Goal: Task Accomplishment & Management: Manage account settings

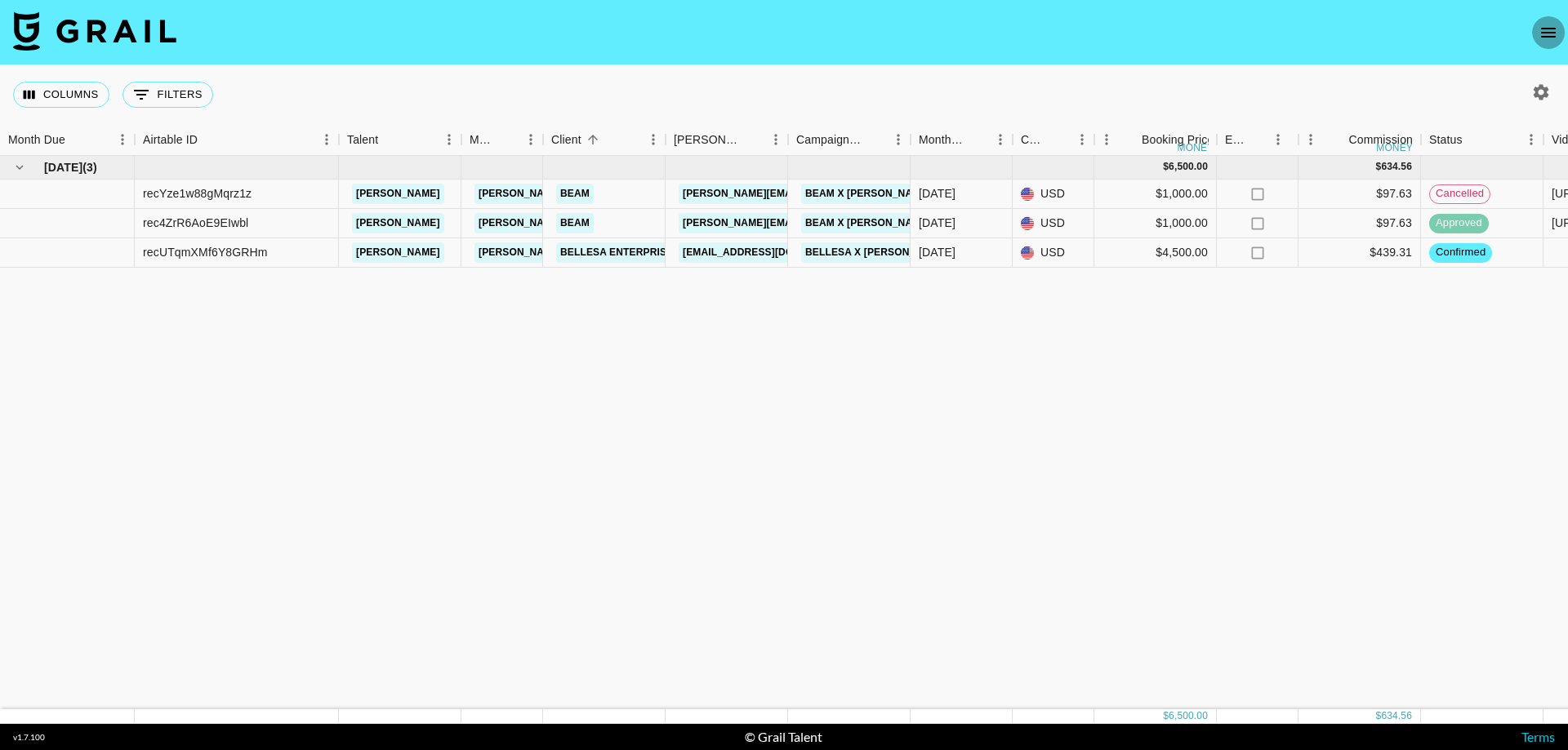
click at [1046, 38] on icon "open drawer" at bounding box center [1547, 32] width 20 height 20
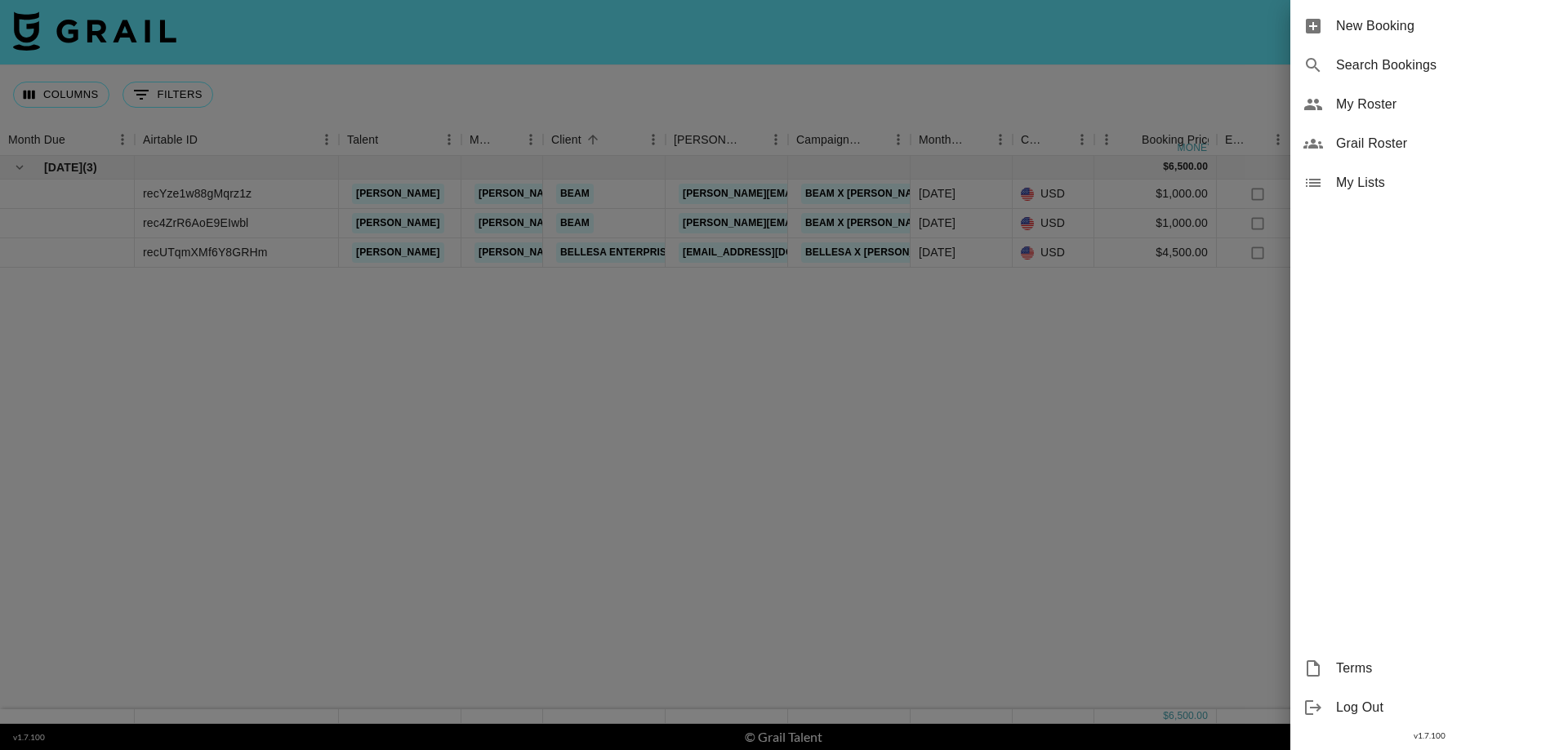
click at [1046, 107] on span "My Roster" at bounding box center [1445, 104] width 218 height 20
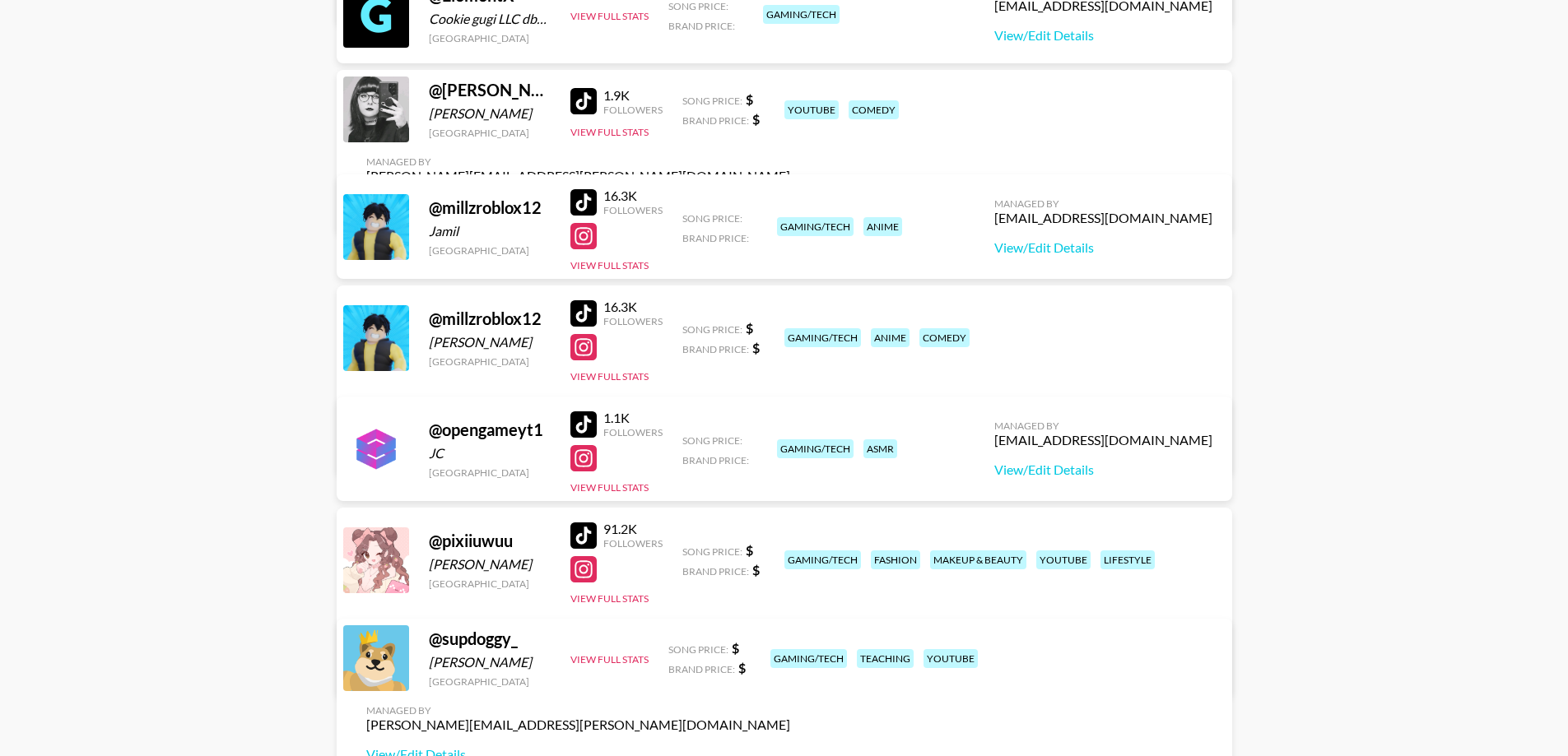
scroll to position [566, 0]
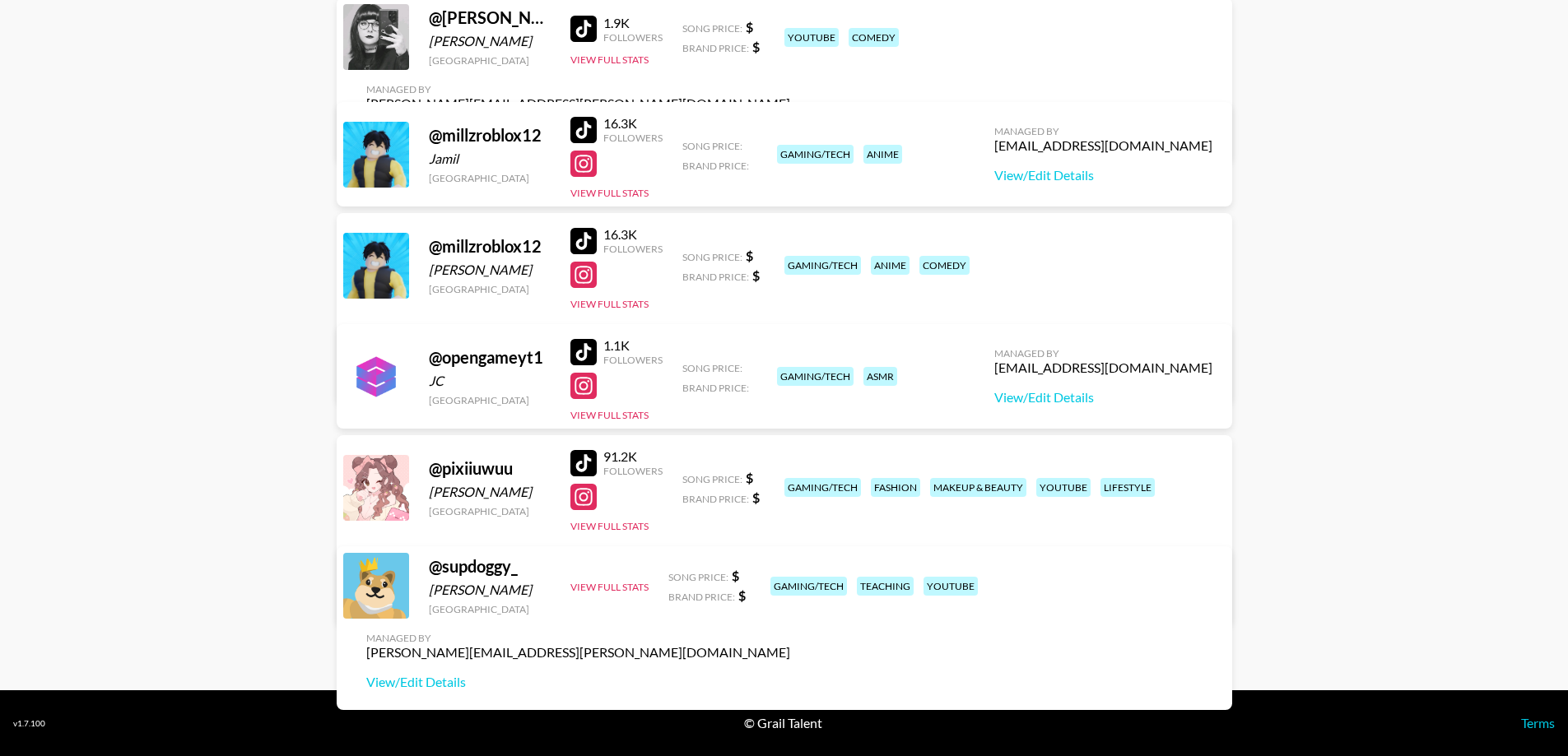
click at [461, 465] on div "@ pixiiuwuu" at bounding box center [489, 468] width 121 height 21
click at [412, 478] on div "@ pixiiuwuu Dee Gulwani United States 91.2K Followers View Full Stats Song Pric…" at bounding box center [784, 529] width 895 height 189
click at [390, 482] on div at bounding box center [376, 488] width 66 height 66
click at [790, 589] on link "View/Edit Details" at bounding box center [578, 596] width 424 height 16
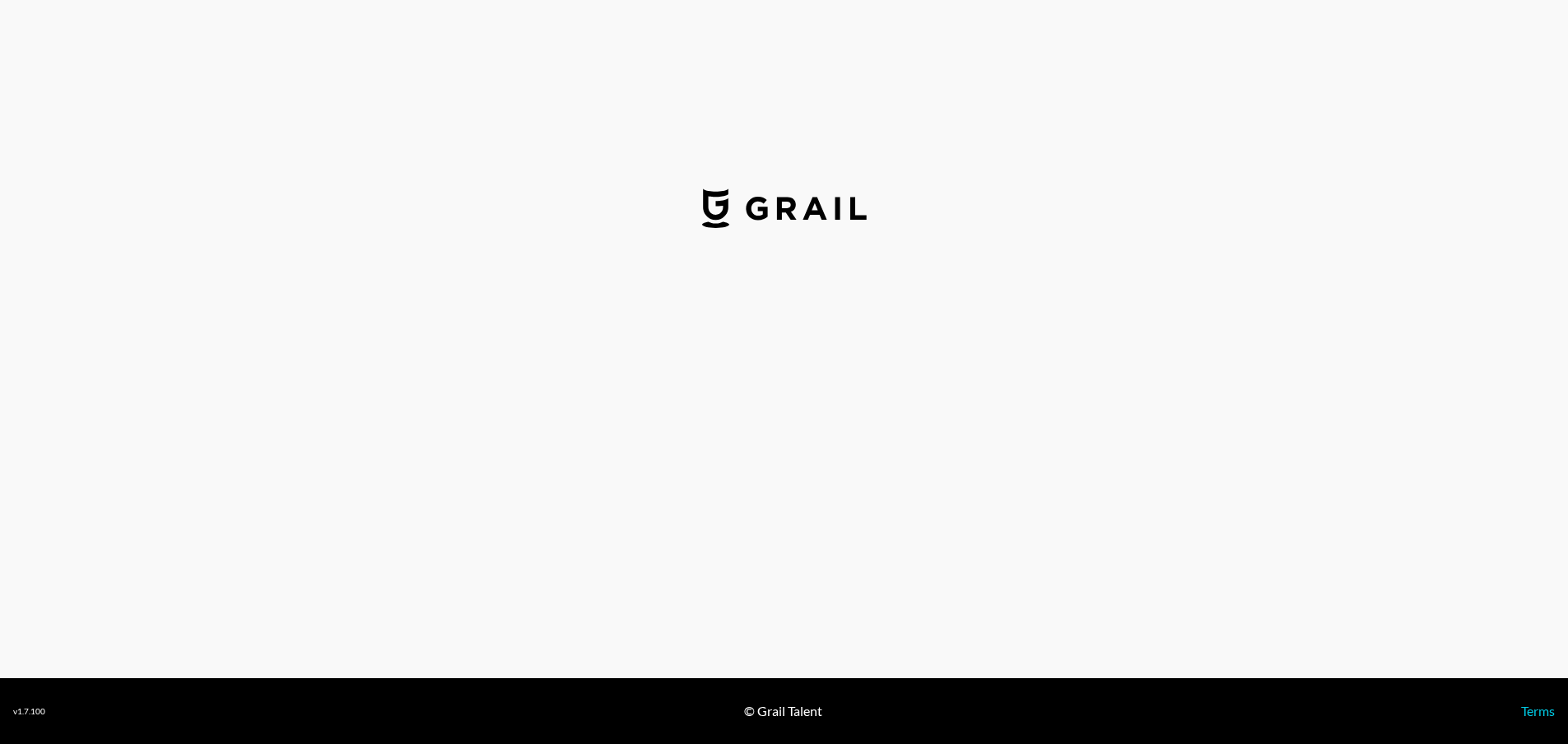
select select "USD"
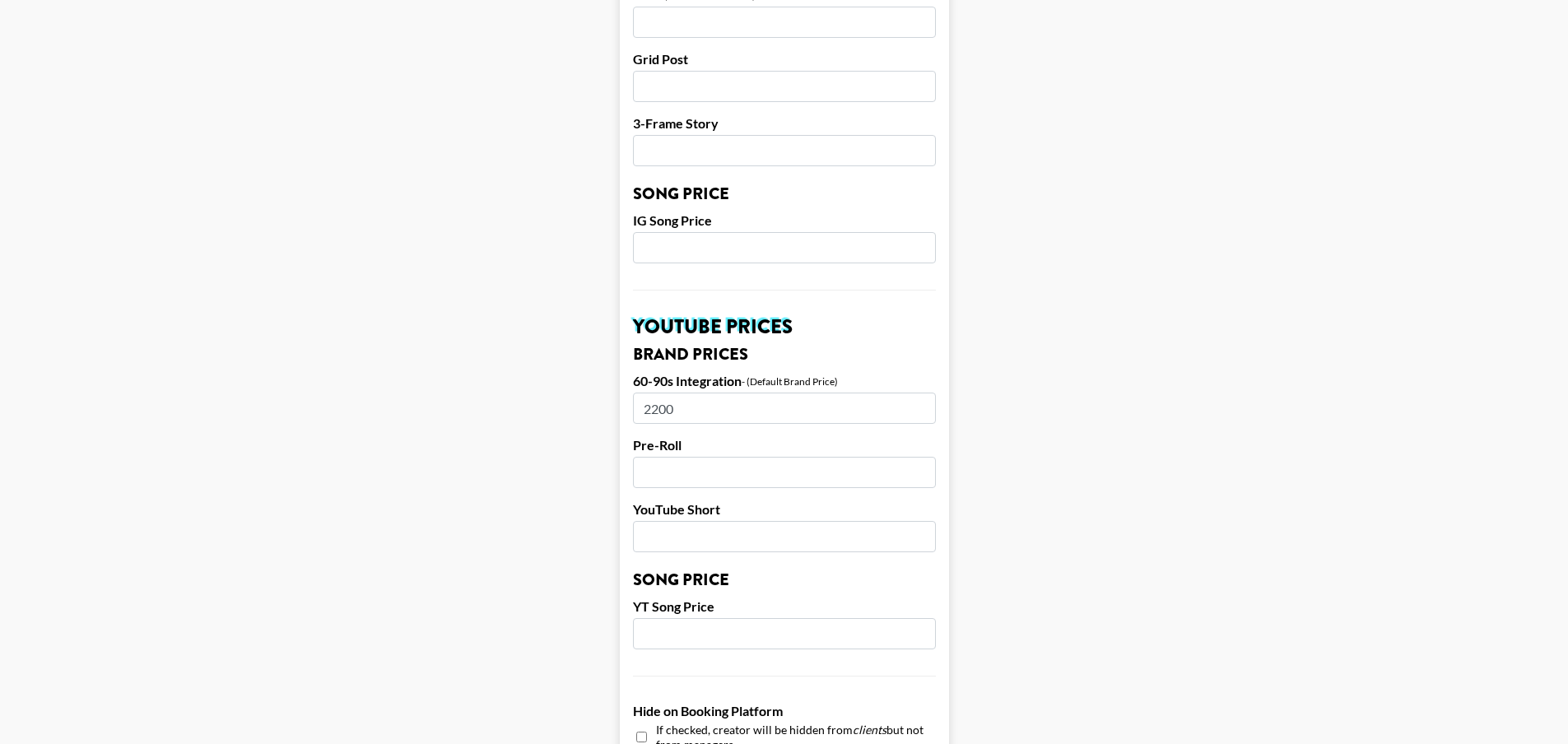
scroll to position [1399, 0]
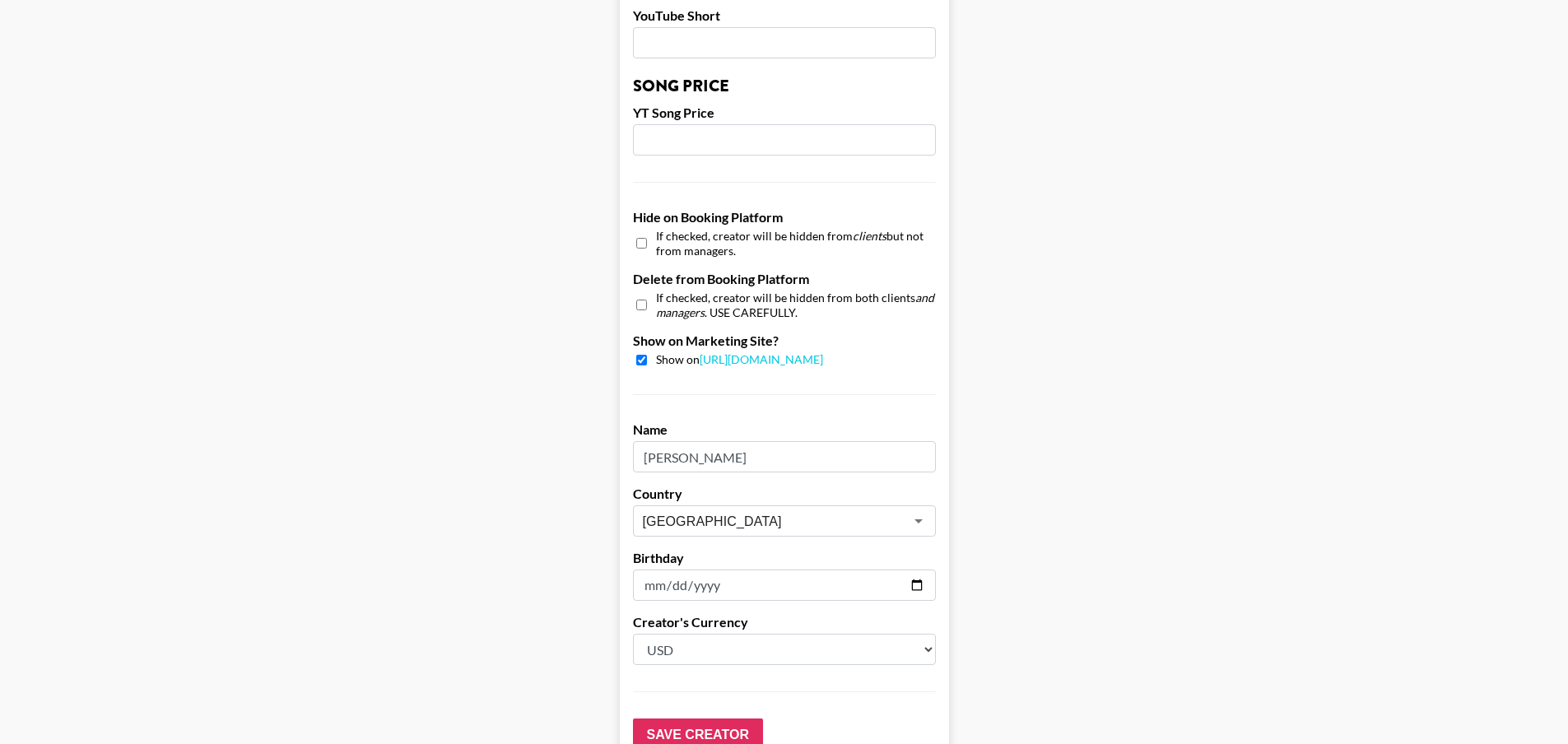
click at [644, 355] on input "checkbox" at bounding box center [641, 359] width 10 height 10
checkbox input "false"
click at [647, 293] on input "checkbox" at bounding box center [641, 304] width 10 height 24
checkbox input "true"
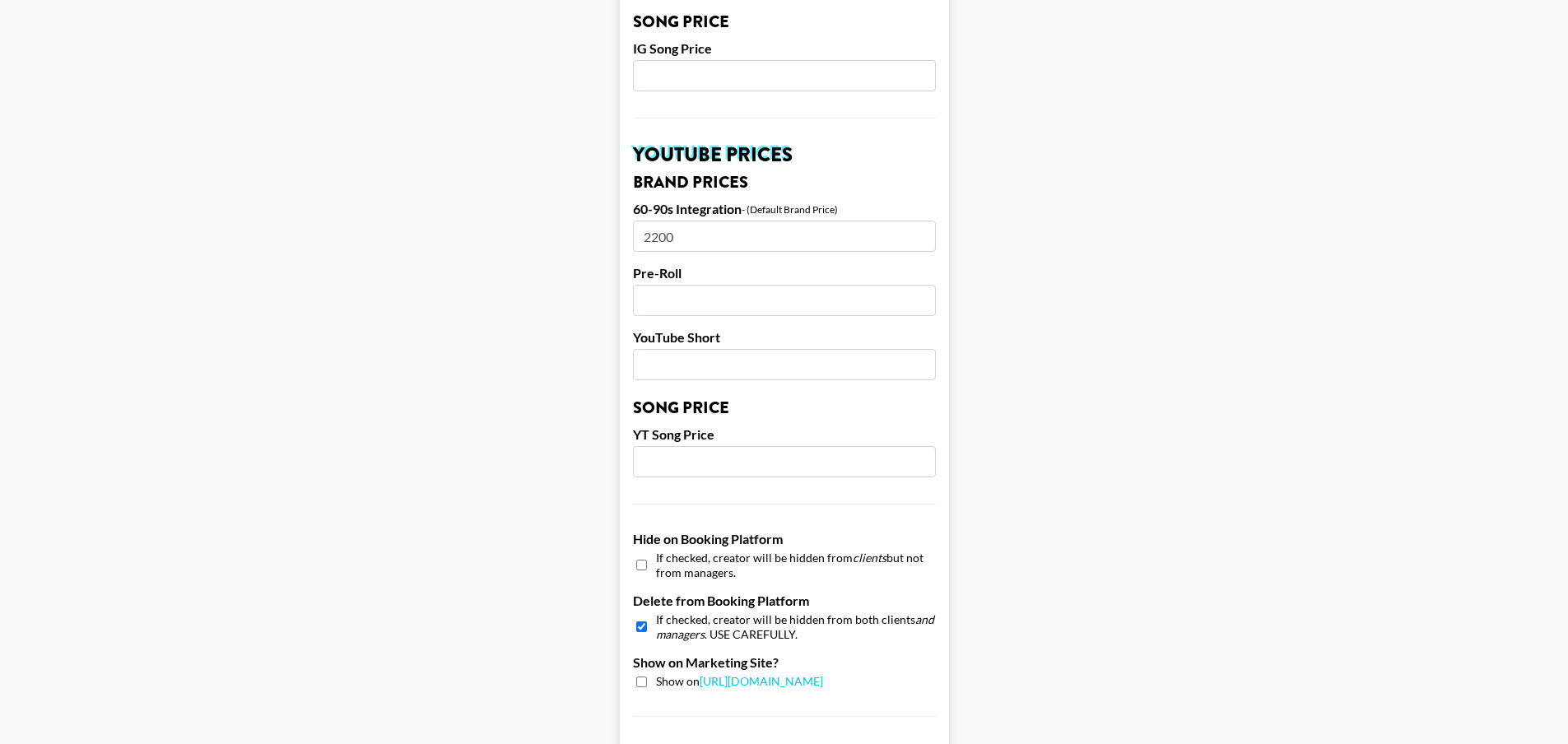
scroll to position [1489, 0]
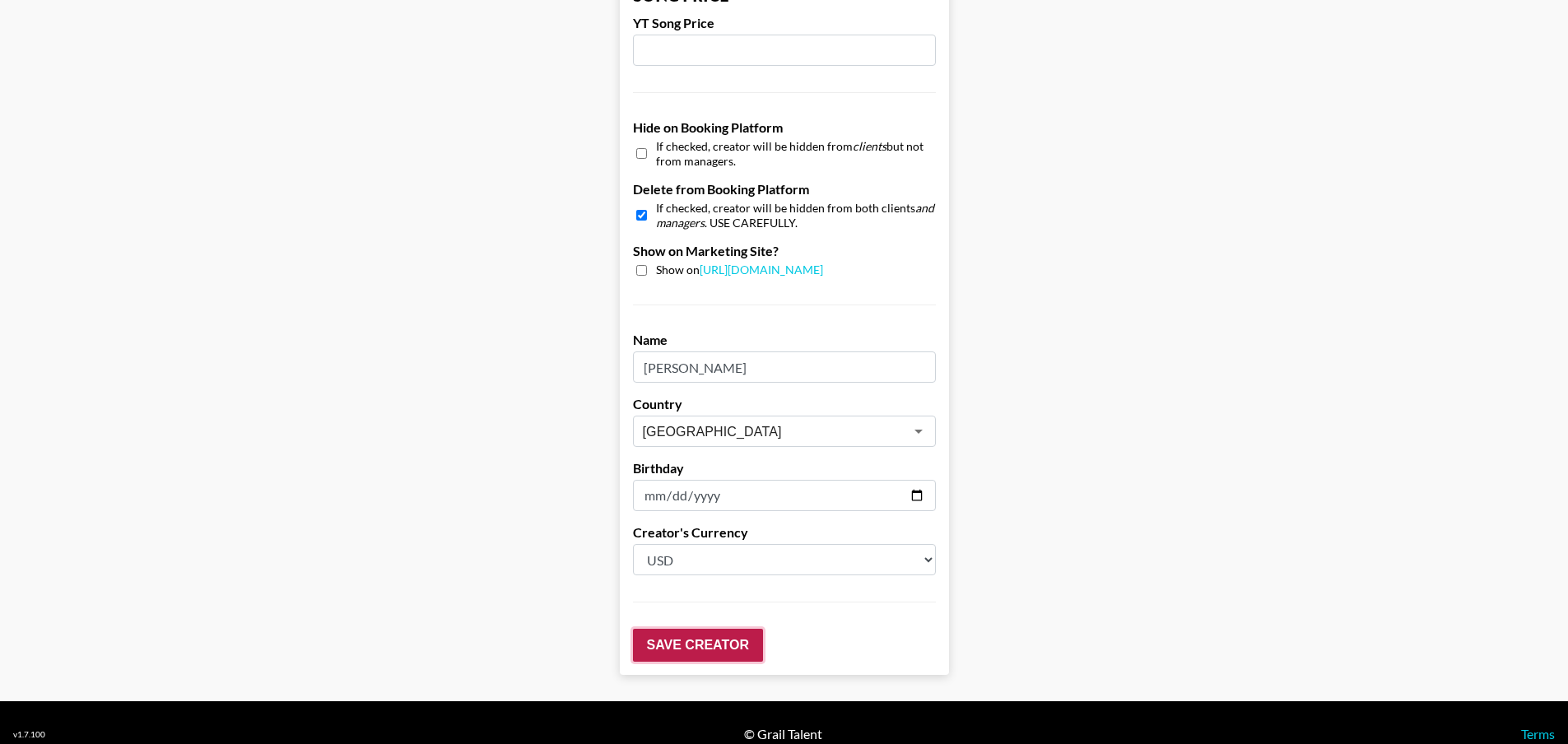
click at [730, 628] on input "Save Creator" at bounding box center [698, 644] width 130 height 33
click at [717, 628] on input "Save Creator" at bounding box center [698, 644] width 130 height 33
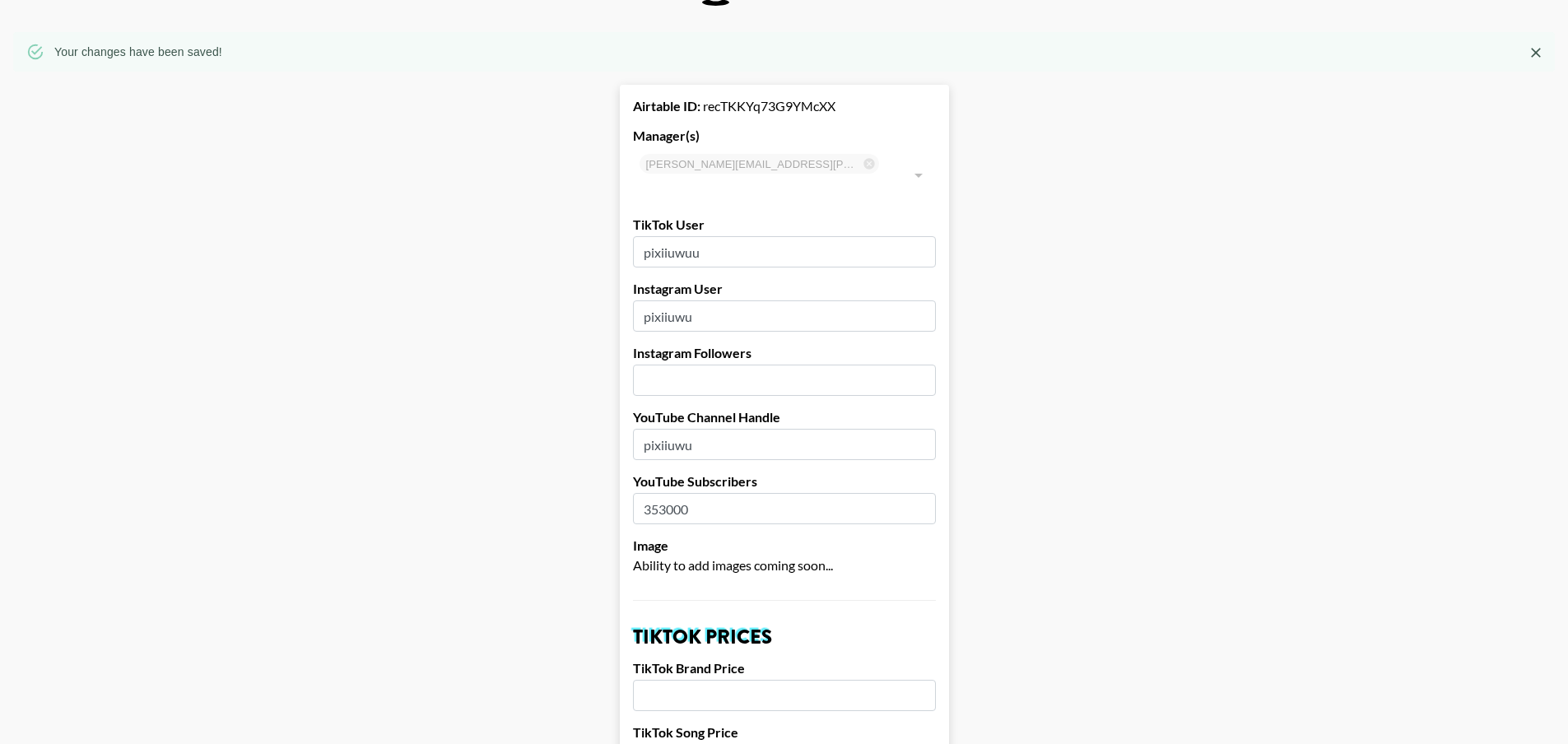
scroll to position [0, 0]
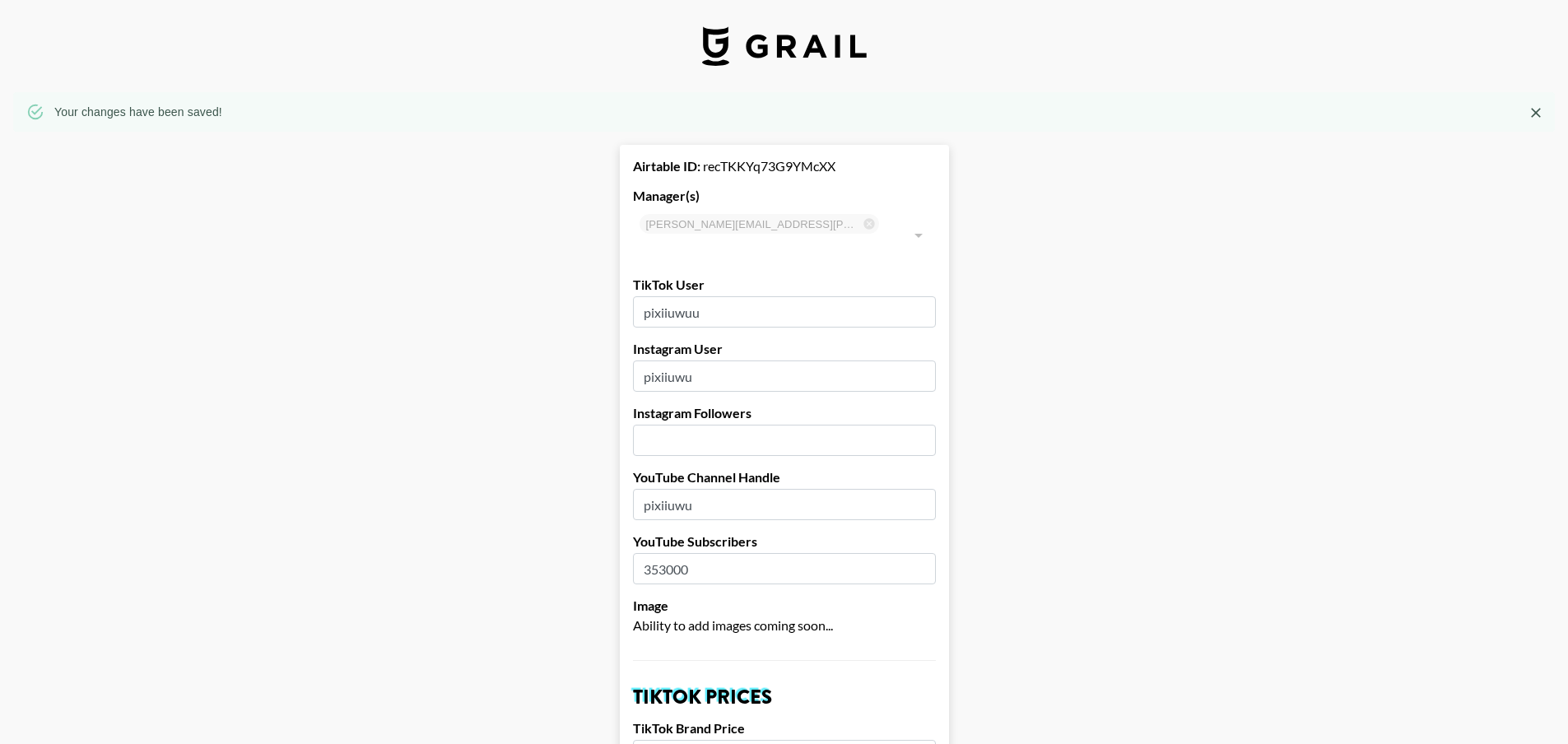
click at [733, 38] on img at bounding box center [784, 46] width 165 height 40
click at [763, 46] on img at bounding box center [784, 46] width 165 height 40
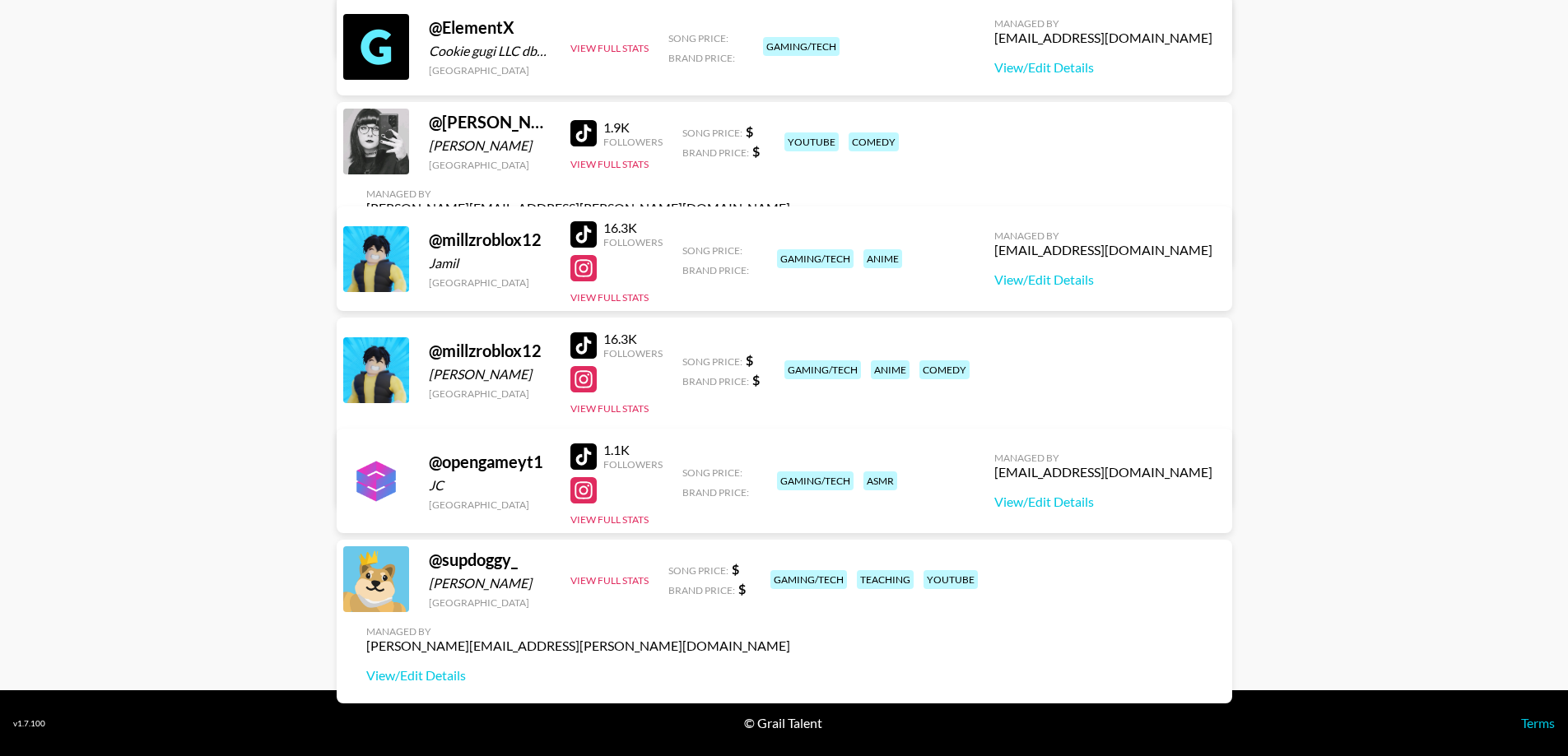
scroll to position [50, 0]
